Goal: Book appointment/travel/reservation

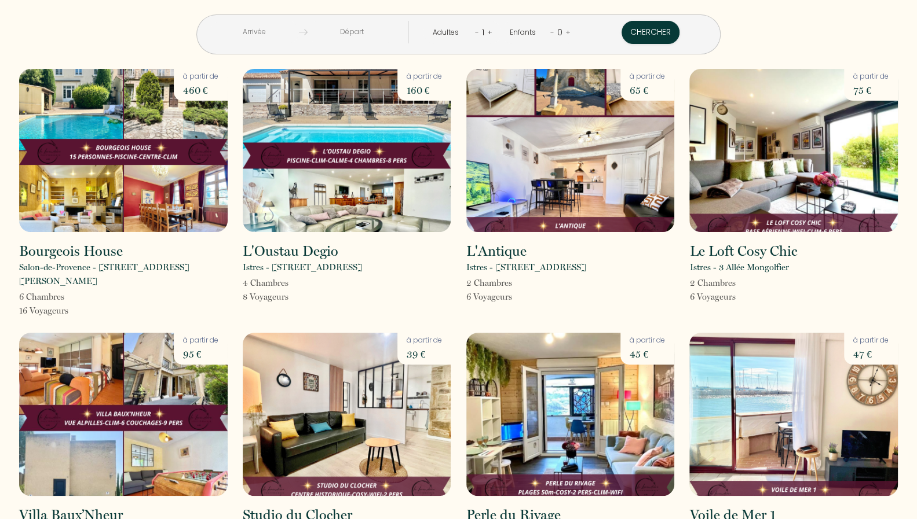
click at [299, 34] on input "text" at bounding box center [254, 32] width 89 height 23
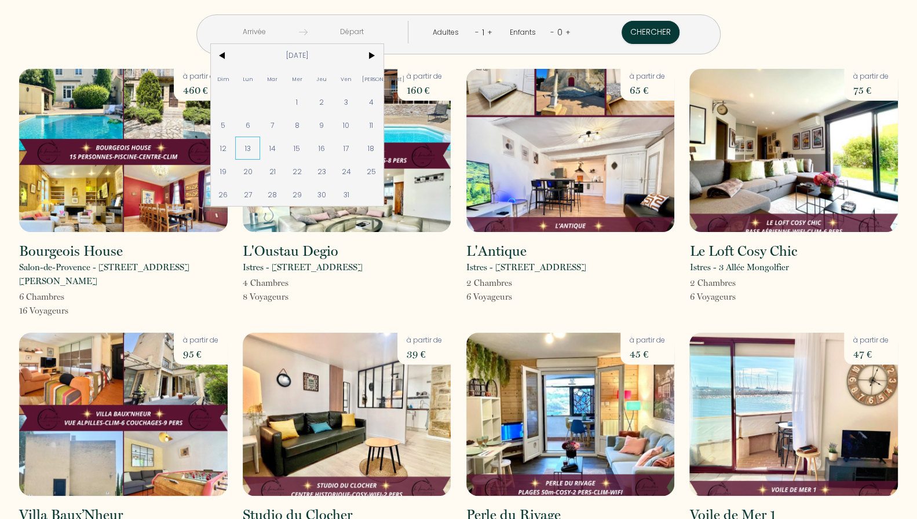
click at [260, 147] on span "13" at bounding box center [247, 148] width 25 height 23
type input "[DATE]"
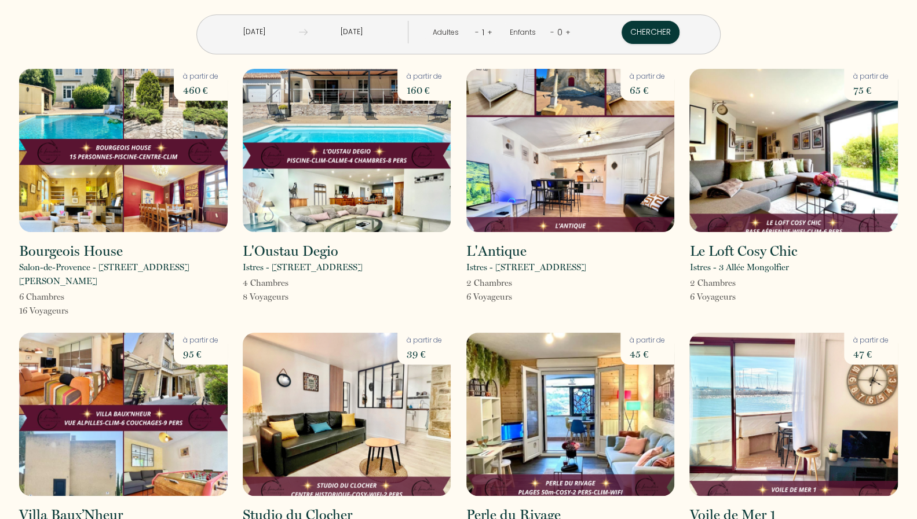
click at [385, 26] on input "[DATE]" at bounding box center [351, 32] width 89 height 23
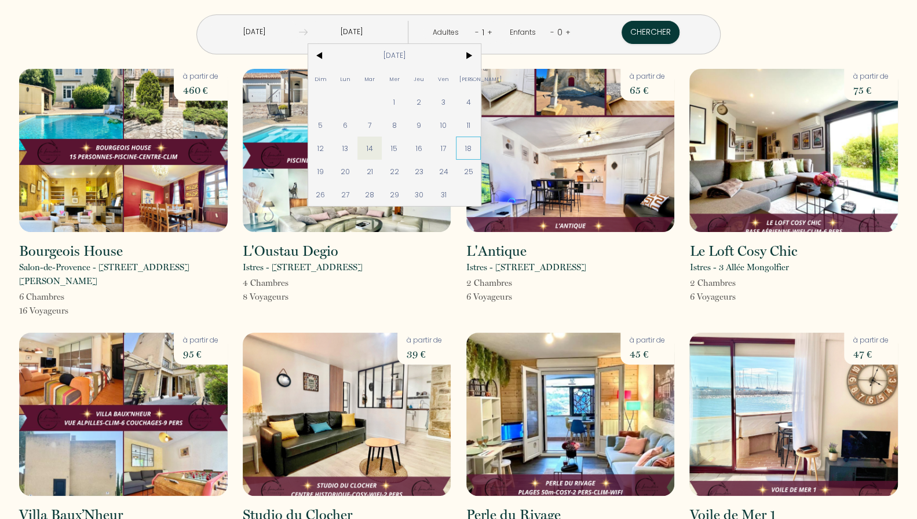
click at [481, 147] on span "18" at bounding box center [468, 148] width 25 height 23
type input "[DATE]"
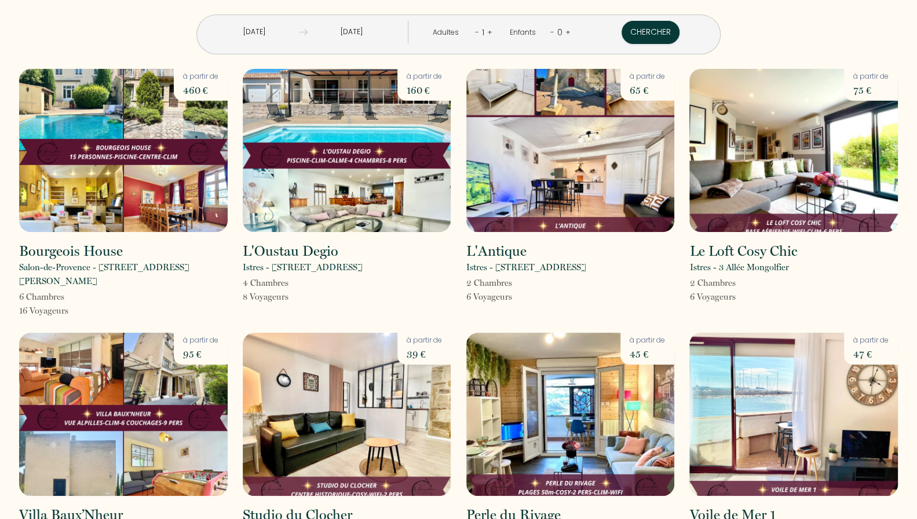
click at [487, 31] on link "+" at bounding box center [489, 32] width 5 height 11
click at [622, 30] on button "Chercher" at bounding box center [651, 32] width 58 height 23
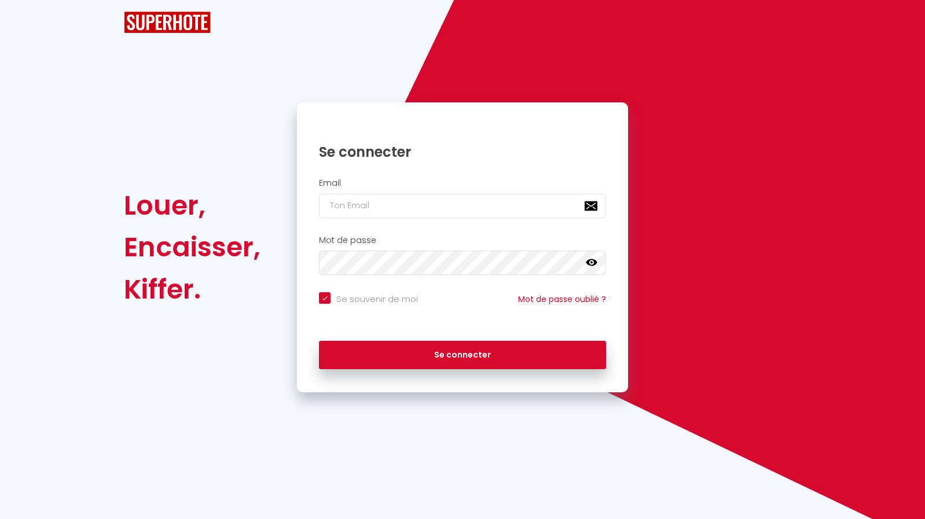
checkbox input "true"
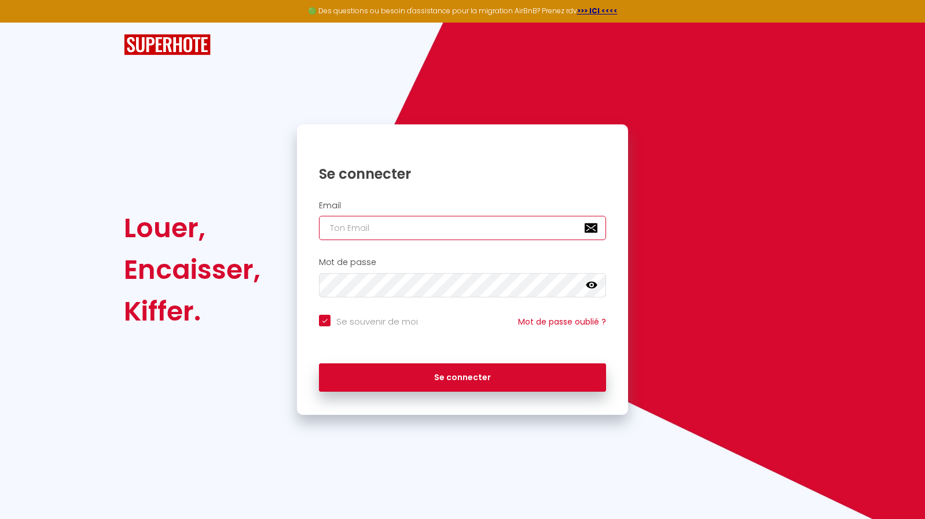
click at [383, 224] on input "email" at bounding box center [462, 228] width 287 height 24
click at [338, 347] on div "Se souvenir de moi Mot de passe oublié ?" at bounding box center [462, 330] width 331 height 43
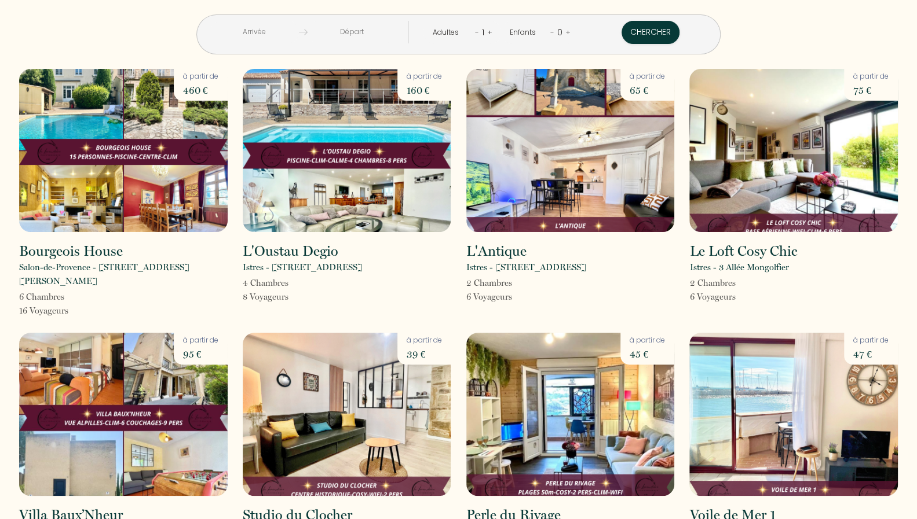
click at [293, 31] on input "text" at bounding box center [254, 32] width 89 height 23
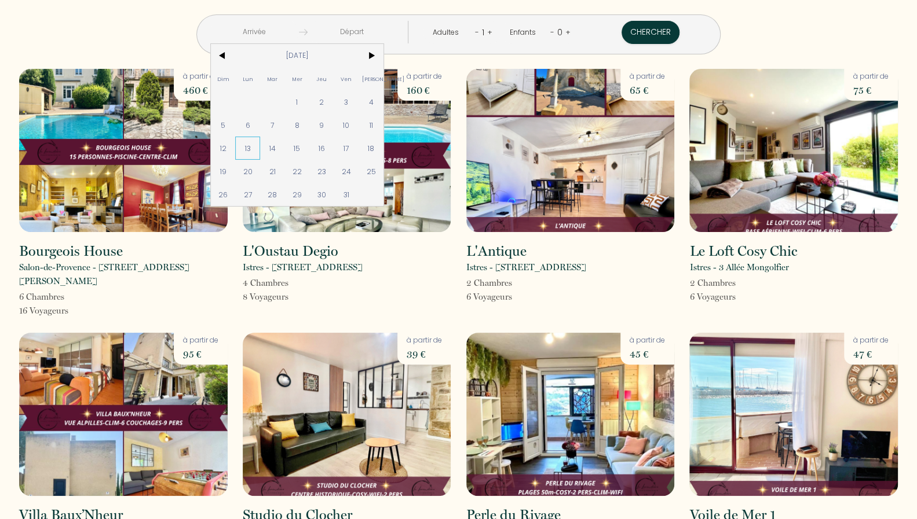
click at [260, 149] on span "13" at bounding box center [247, 148] width 25 height 23
type input "[DATE]"
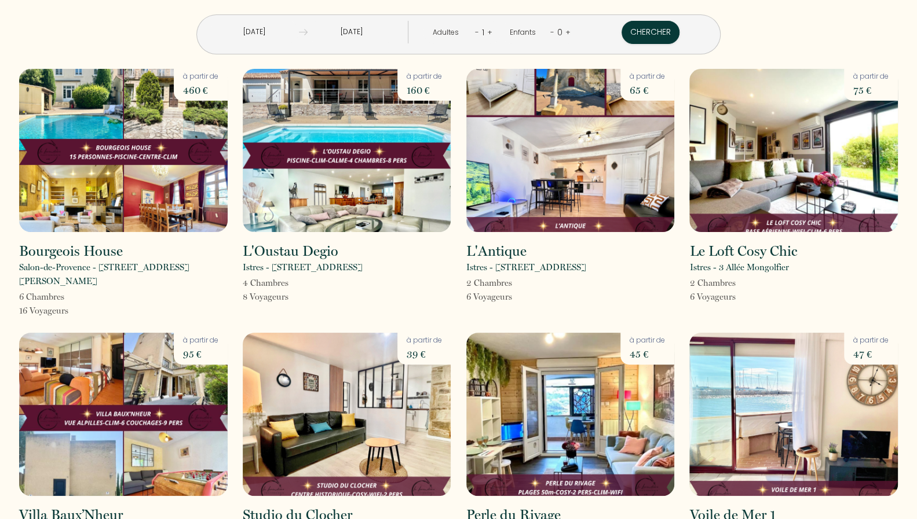
click at [371, 31] on input "[DATE]" at bounding box center [351, 32] width 89 height 23
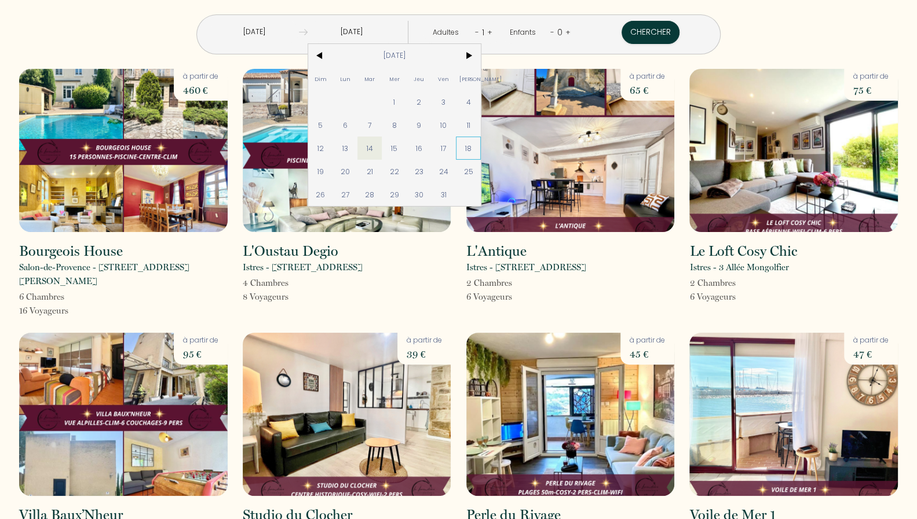
click at [481, 145] on span "18" at bounding box center [468, 148] width 25 height 23
type input "[DATE]"
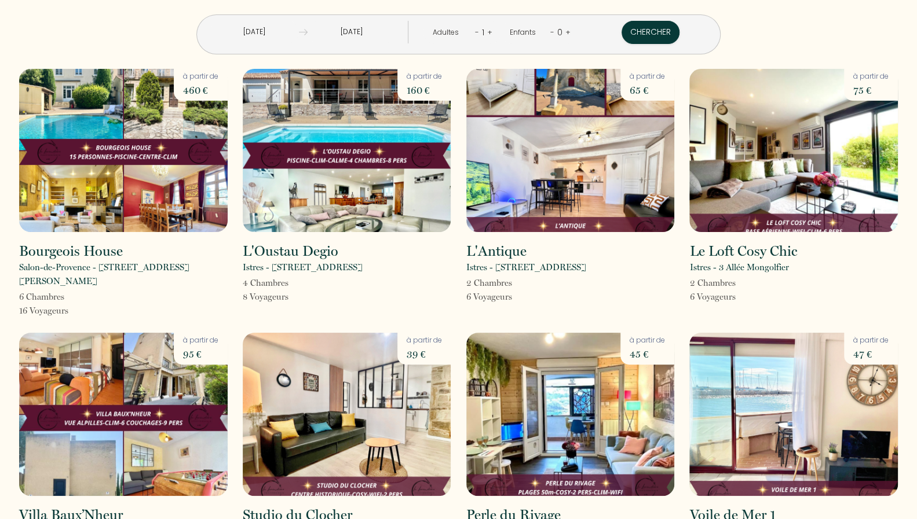
click at [487, 33] on link "+" at bounding box center [489, 32] width 5 height 11
click at [622, 30] on button "Chercher" at bounding box center [651, 32] width 58 height 23
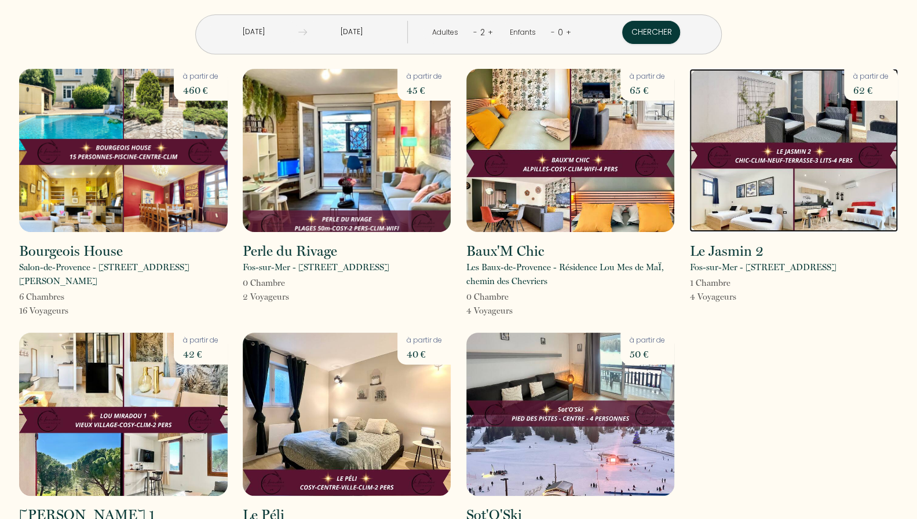
click at [812, 119] on img at bounding box center [793, 150] width 208 height 163
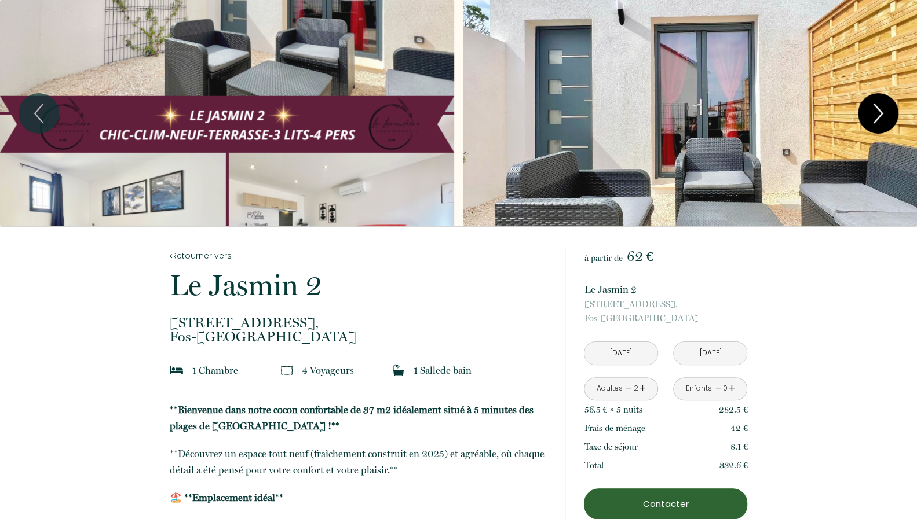
click at [883, 112] on icon "Next" at bounding box center [878, 113] width 24 height 35
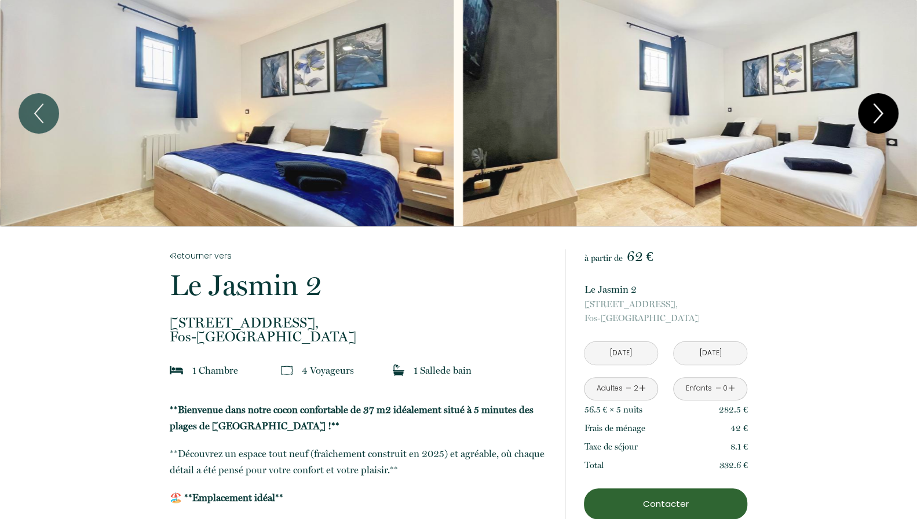
click at [883, 112] on icon "Next" at bounding box center [878, 113] width 24 height 35
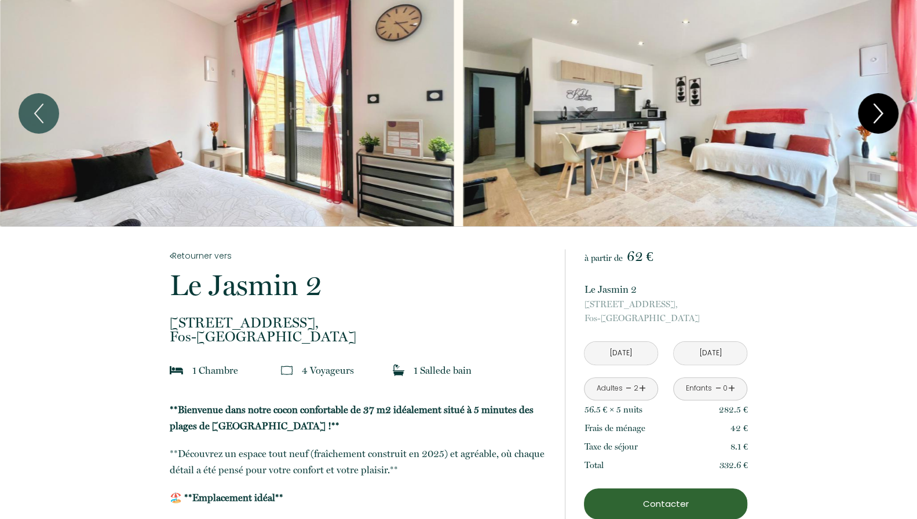
click at [880, 113] on icon "Next" at bounding box center [878, 113] width 8 height 19
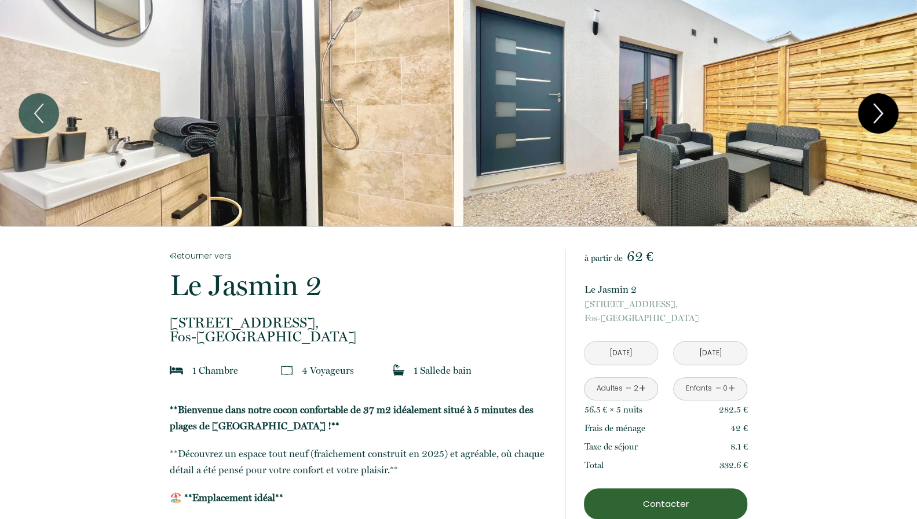
click at [880, 113] on icon "Next" at bounding box center [878, 113] width 8 height 19
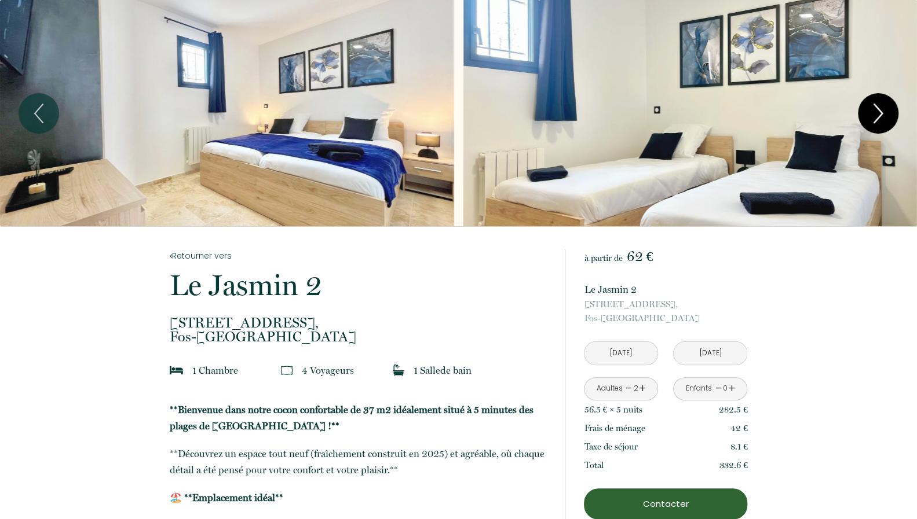
click at [880, 113] on icon "Next" at bounding box center [878, 113] width 8 height 19
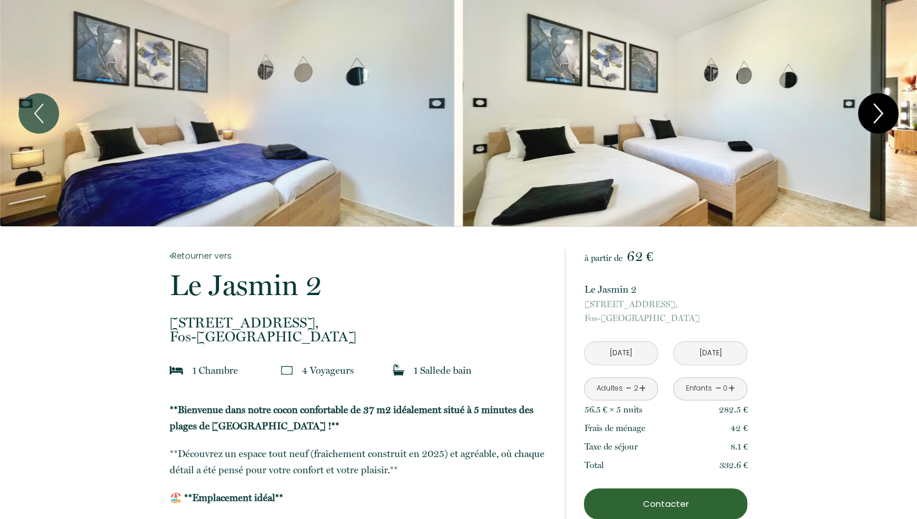
click at [880, 113] on icon "Next" at bounding box center [878, 113] width 8 height 19
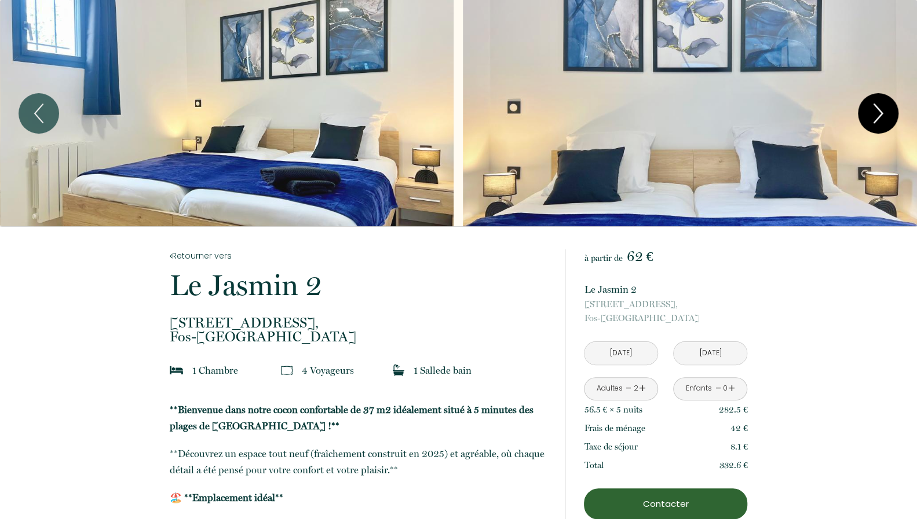
click at [880, 113] on icon "Next" at bounding box center [878, 113] width 8 height 19
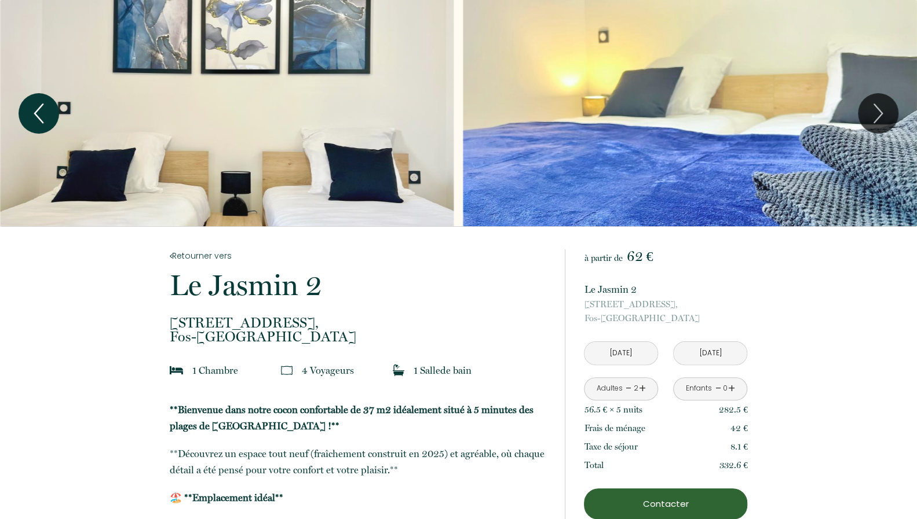
click at [40, 111] on icon "Previous" at bounding box center [39, 113] width 24 height 35
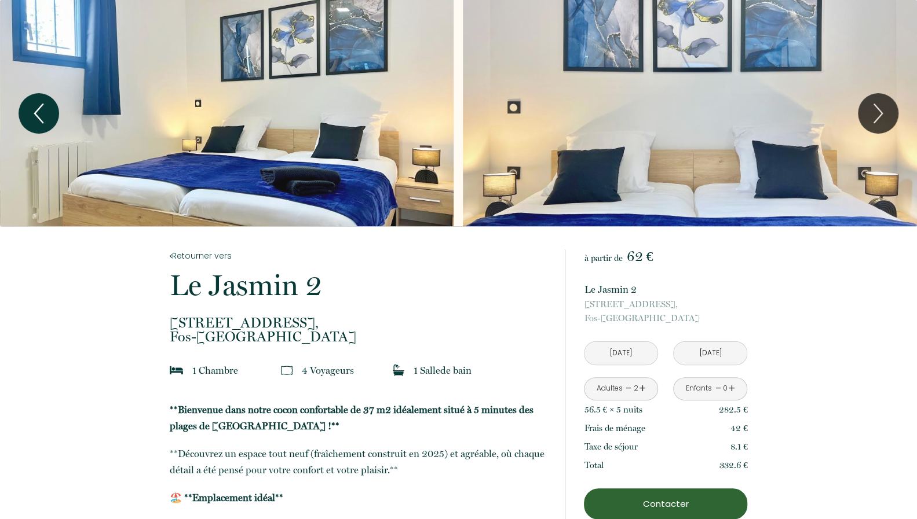
click at [40, 111] on icon "Previous" at bounding box center [39, 113] width 24 height 35
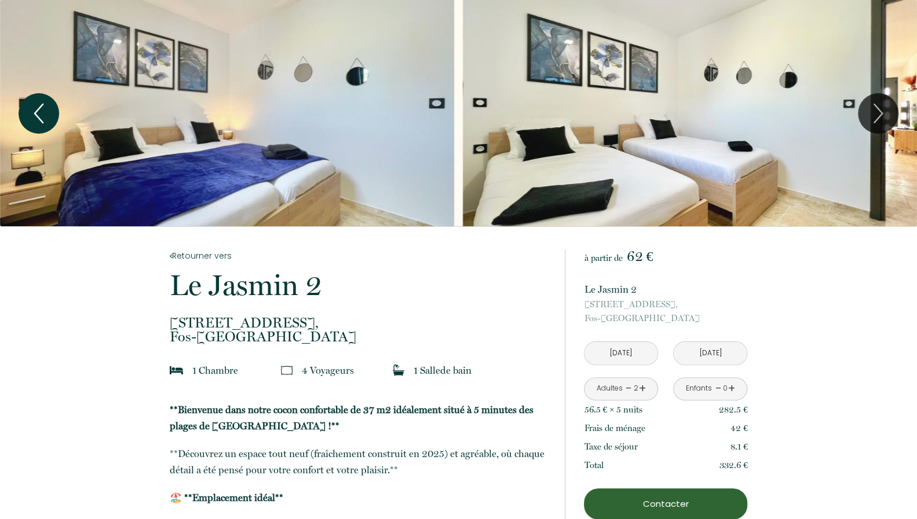
click at [40, 111] on icon "Previous" at bounding box center [39, 113] width 24 height 35
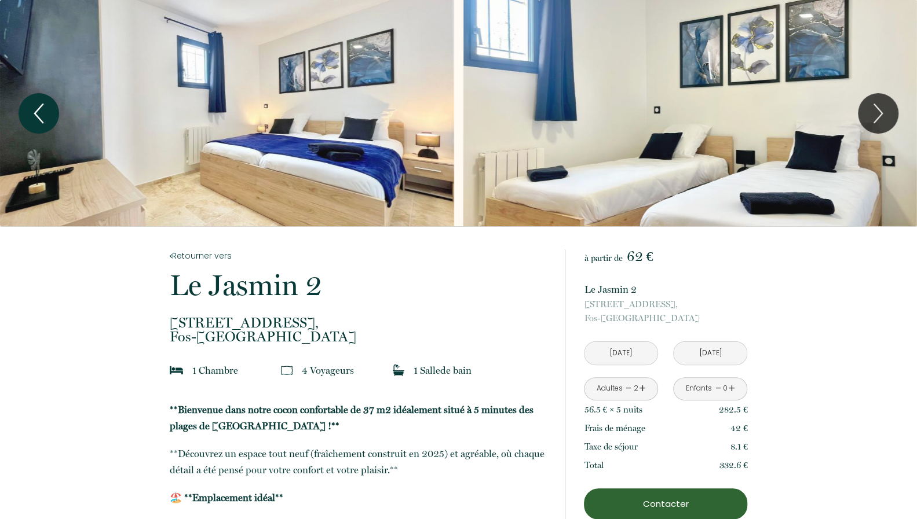
click at [40, 111] on icon "Previous" at bounding box center [39, 113] width 24 height 35
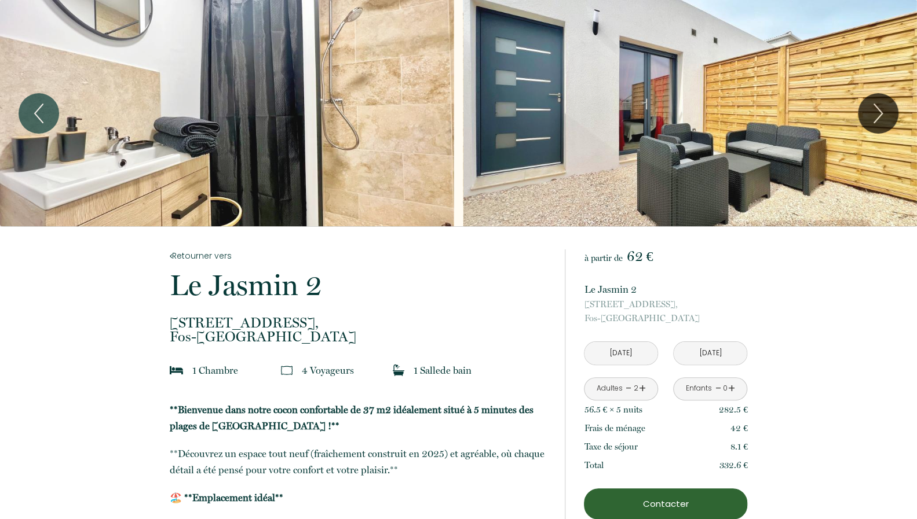
click at [683, 108] on div "Slideshow" at bounding box center [690, 113] width 454 height 226
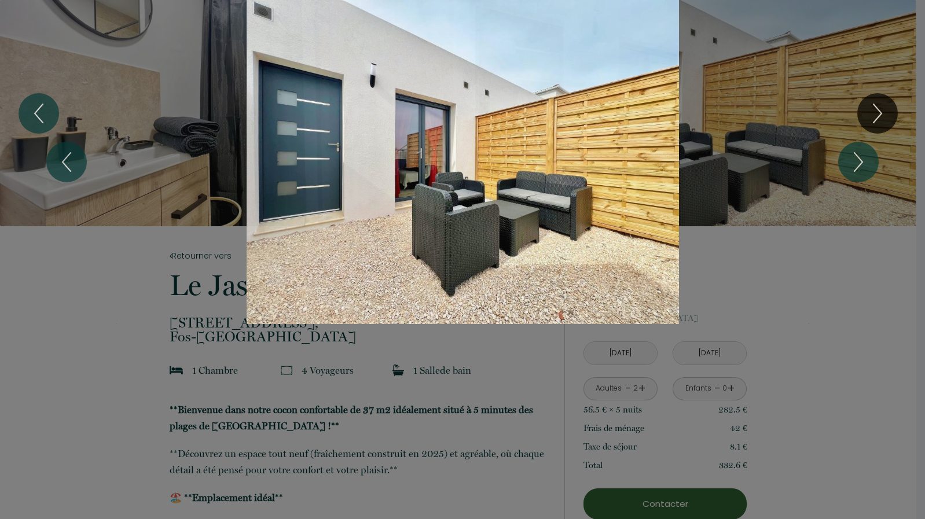
click at [74, 297] on div "1 2 3 4 5 6 7 8 9 10 11 12 13 14 15 16 17 18 19 20 21 22 23 24 25 26 27 28 29 3…" at bounding box center [462, 162] width 925 height 324
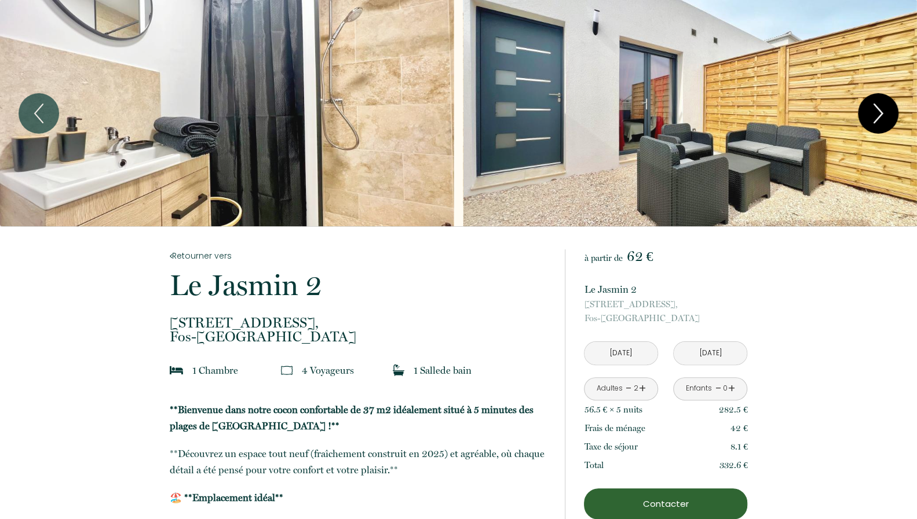
click at [878, 110] on icon "Next" at bounding box center [878, 113] width 8 height 19
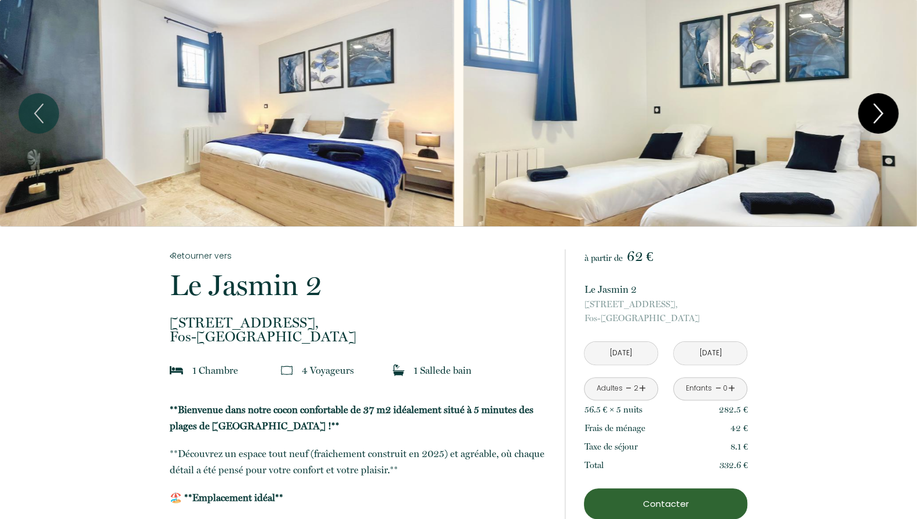
click at [878, 110] on icon "Next" at bounding box center [878, 113] width 8 height 19
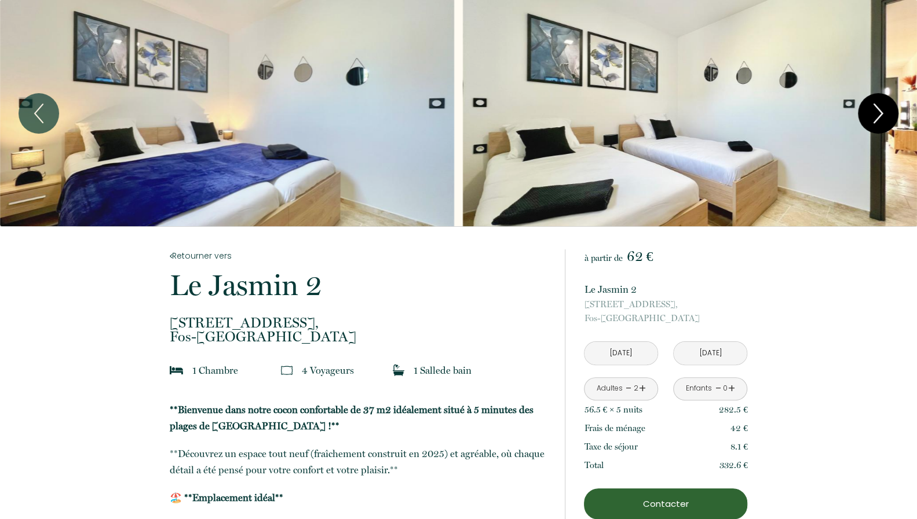
click at [878, 110] on icon "Next" at bounding box center [878, 113] width 8 height 19
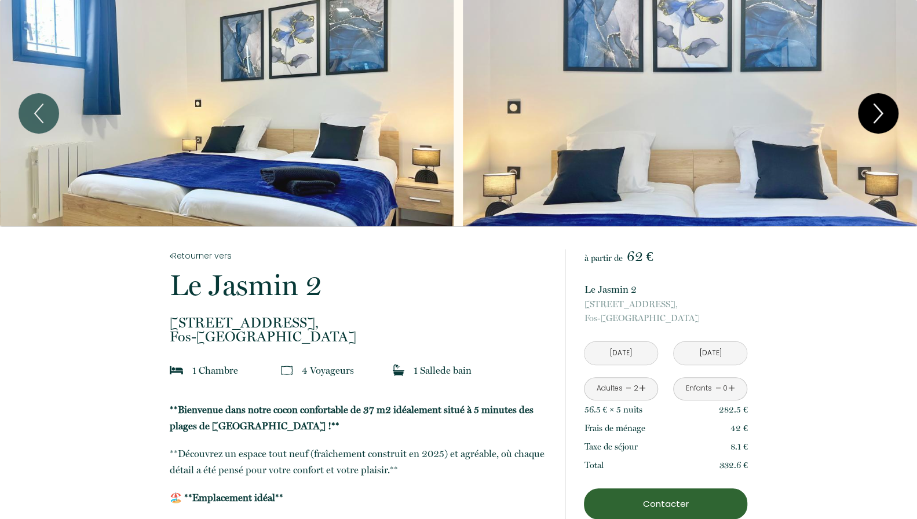
click at [878, 110] on icon "Next" at bounding box center [878, 113] width 8 height 19
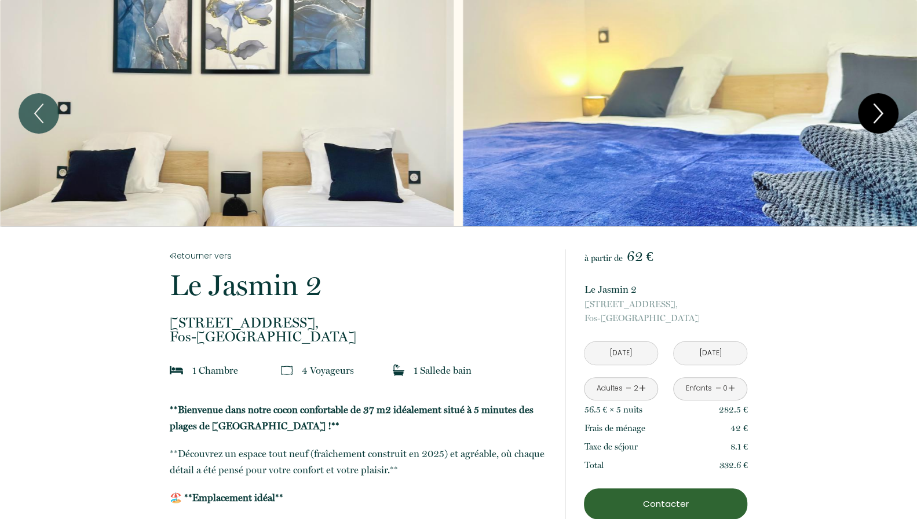
click at [878, 110] on icon "Next" at bounding box center [878, 113] width 8 height 19
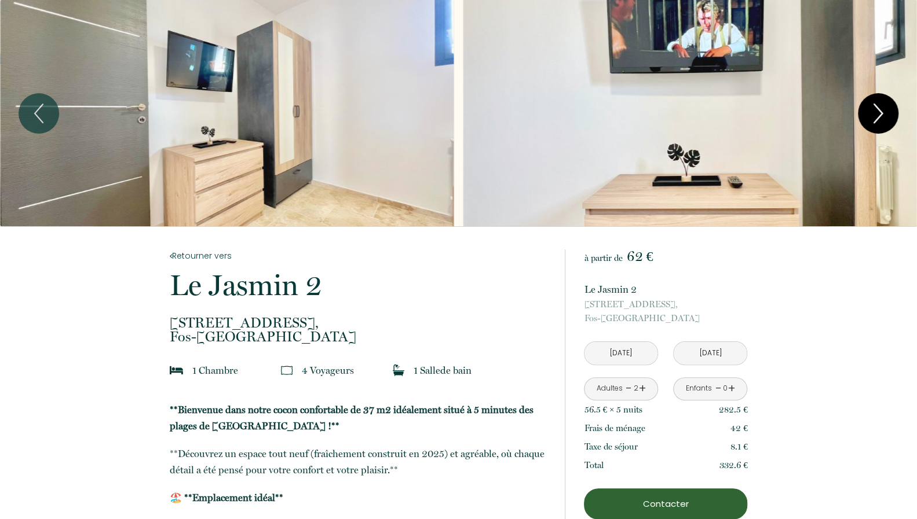
click at [878, 110] on icon "Next" at bounding box center [878, 113] width 8 height 19
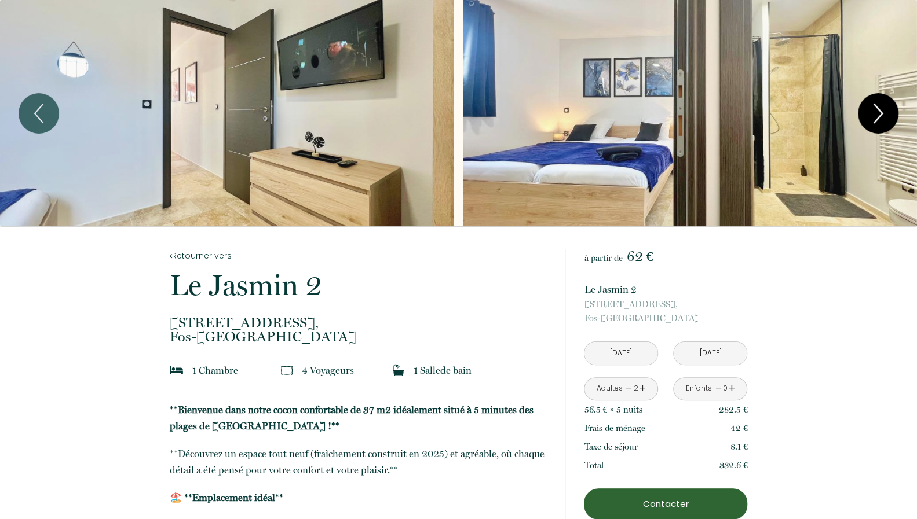
click at [878, 110] on icon "Next" at bounding box center [878, 113] width 8 height 19
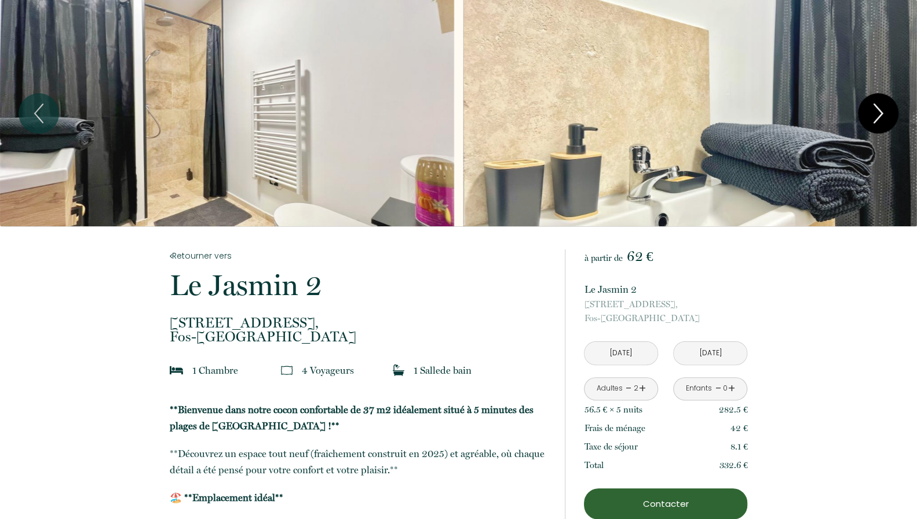
click at [879, 112] on icon "Next" at bounding box center [878, 113] width 24 height 35
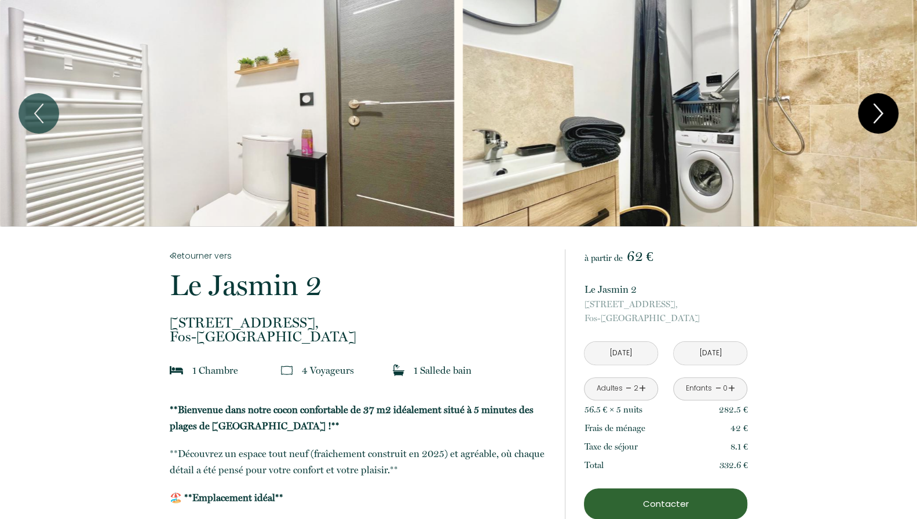
click at [879, 112] on icon "Next" at bounding box center [878, 113] width 24 height 35
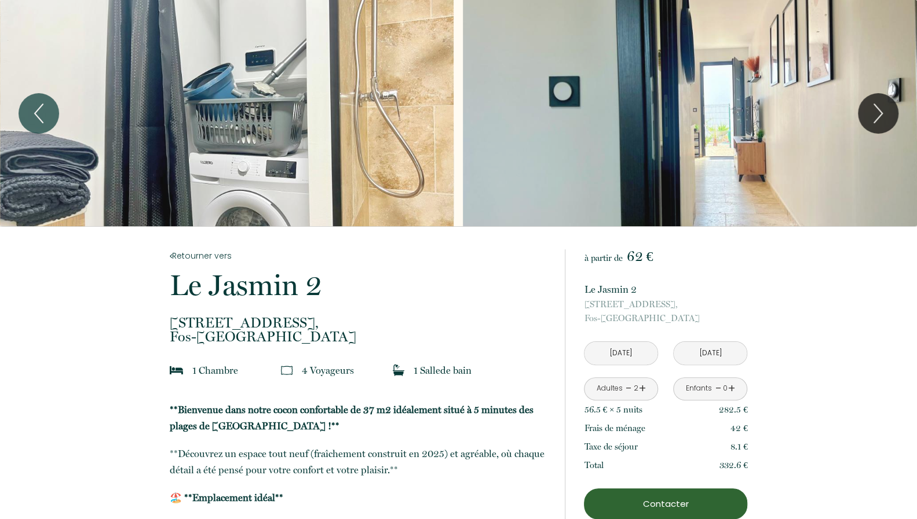
click at [723, 113] on div "Slideshow" at bounding box center [690, 113] width 454 height 226
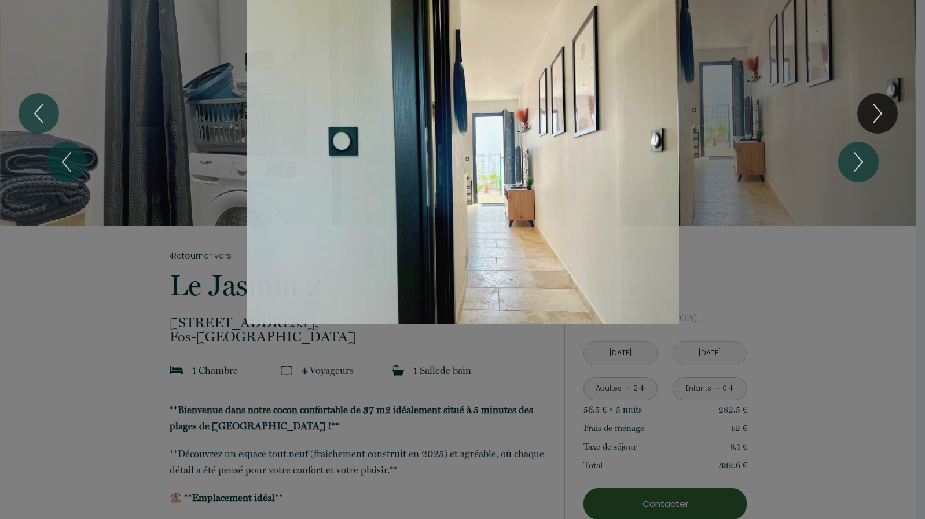
click at [884, 106] on div "1 2 3 4 5 6 7 8 9 10 11 12 13 14 15 16 17 18 19 20 21 22 23 24 25 26 27 28 29 3…" at bounding box center [462, 162] width 925 height 324
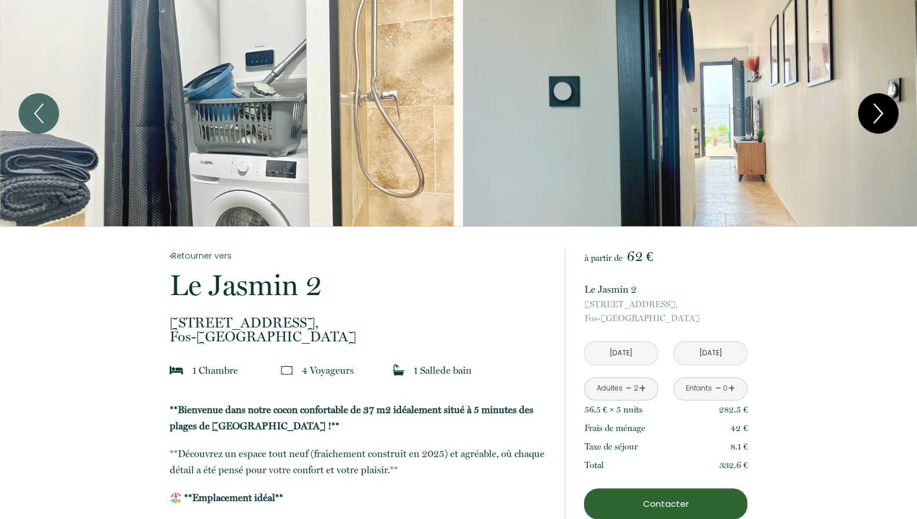
click at [881, 111] on icon "Next" at bounding box center [878, 113] width 24 height 35
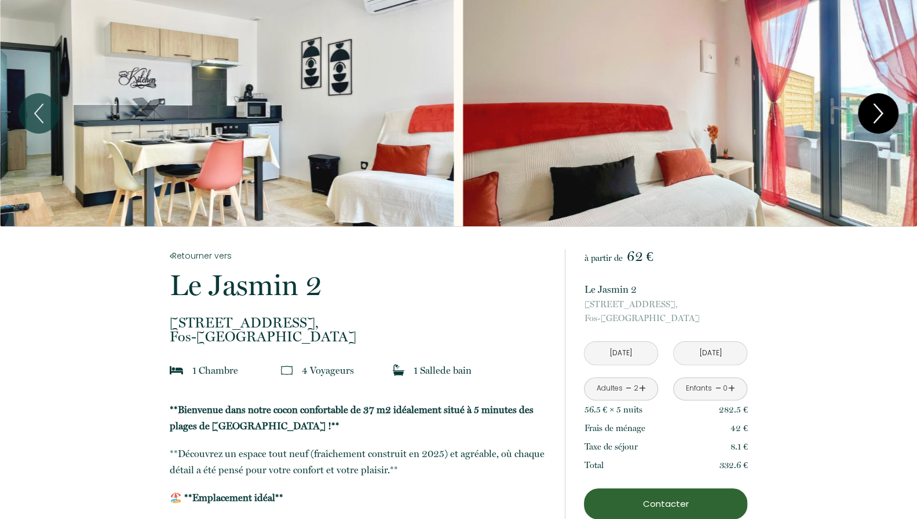
click at [880, 112] on icon "Next" at bounding box center [878, 113] width 8 height 19
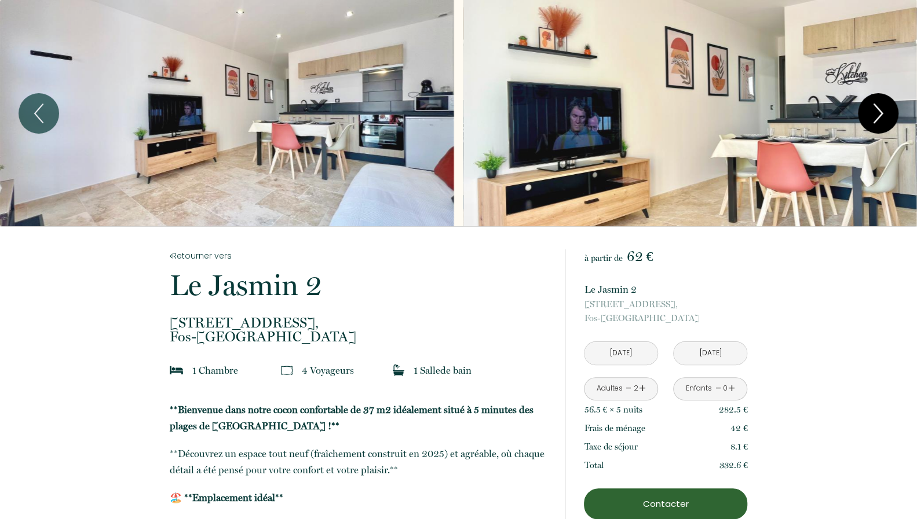
click at [880, 112] on icon "Next" at bounding box center [878, 113] width 8 height 19
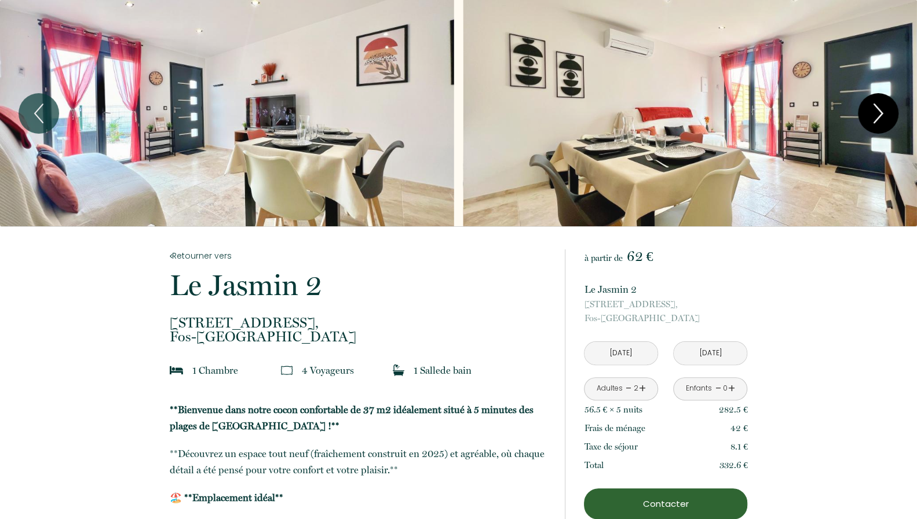
click at [881, 112] on icon "Next" at bounding box center [878, 113] width 8 height 19
